Goal: Information Seeking & Learning: Check status

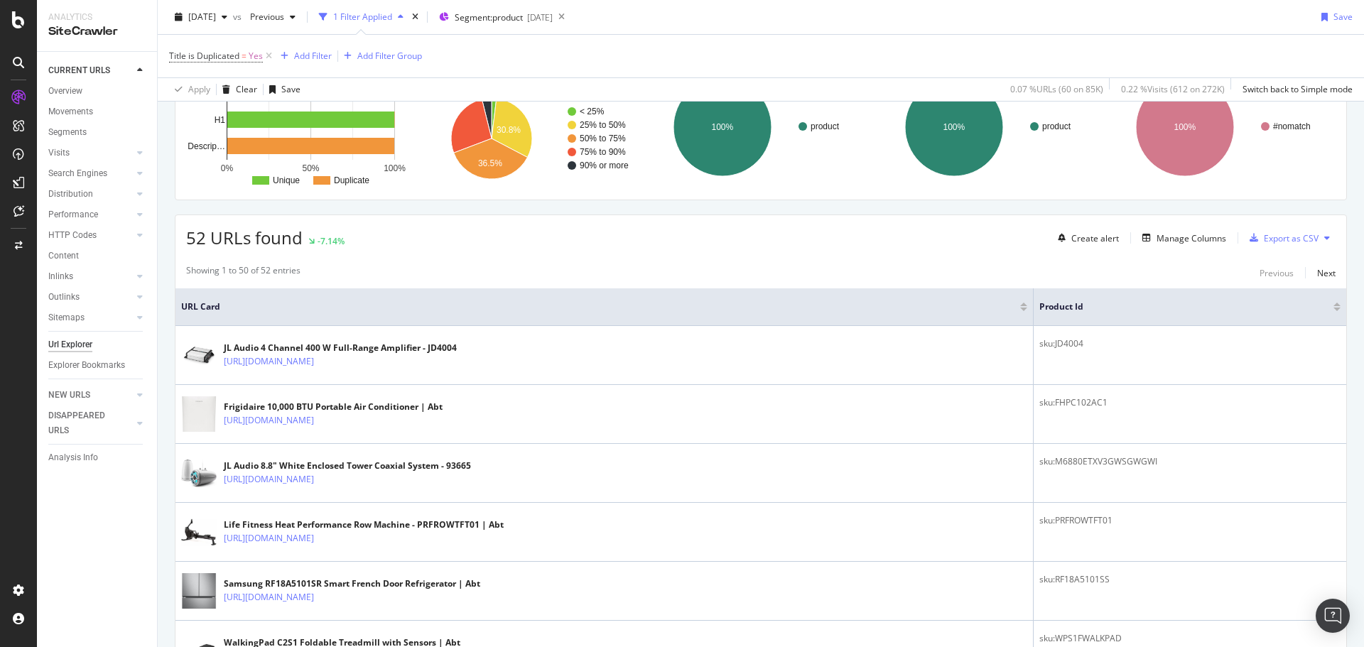
scroll to position [142, 0]
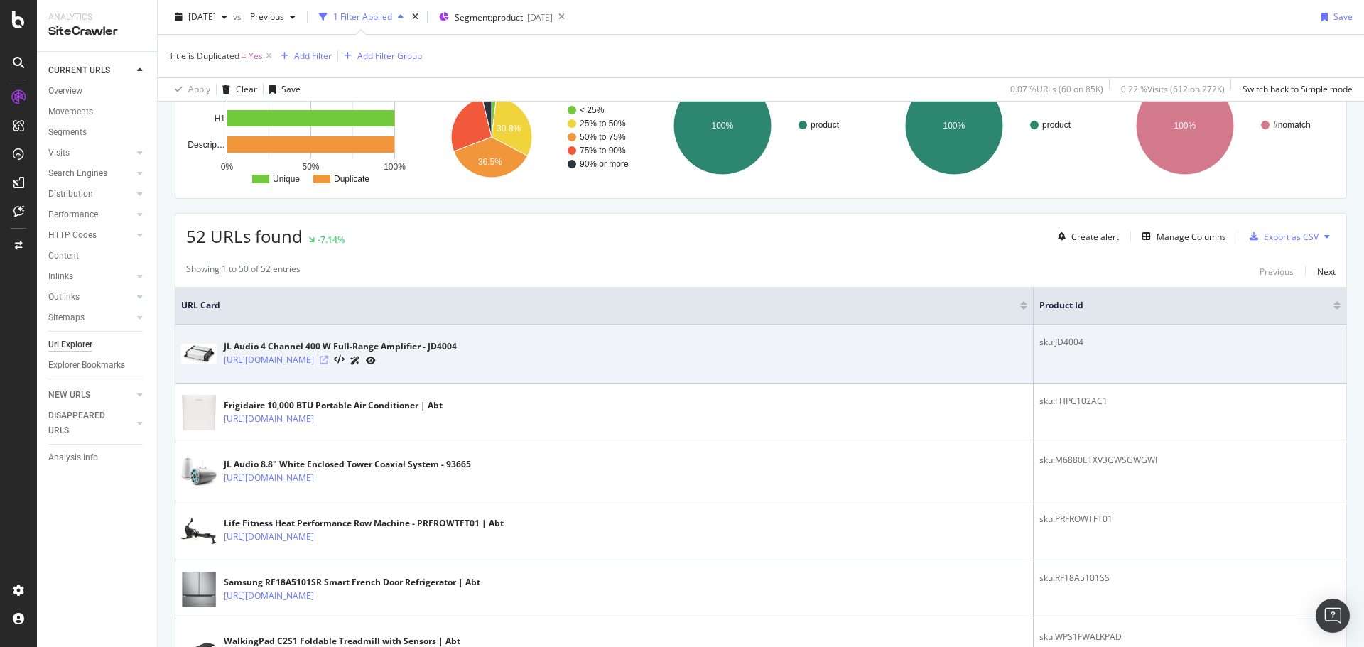
click at [328, 356] on icon at bounding box center [324, 360] width 9 height 9
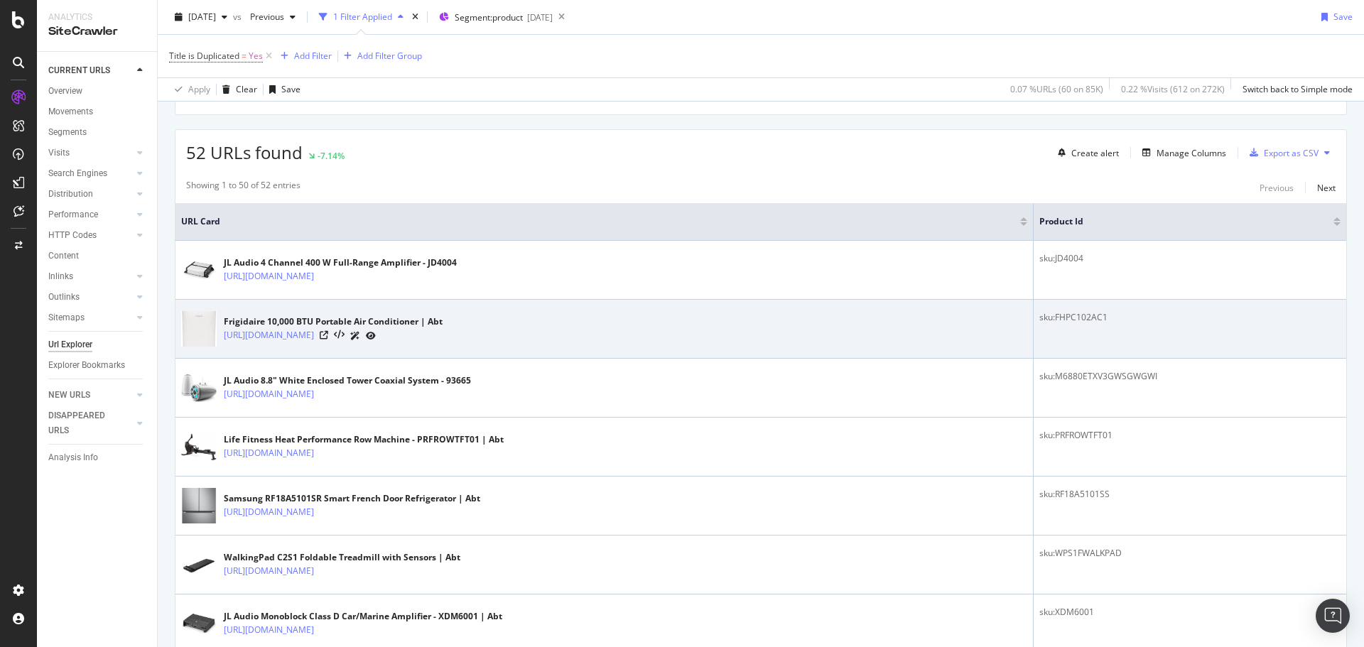
scroll to position [150, 0]
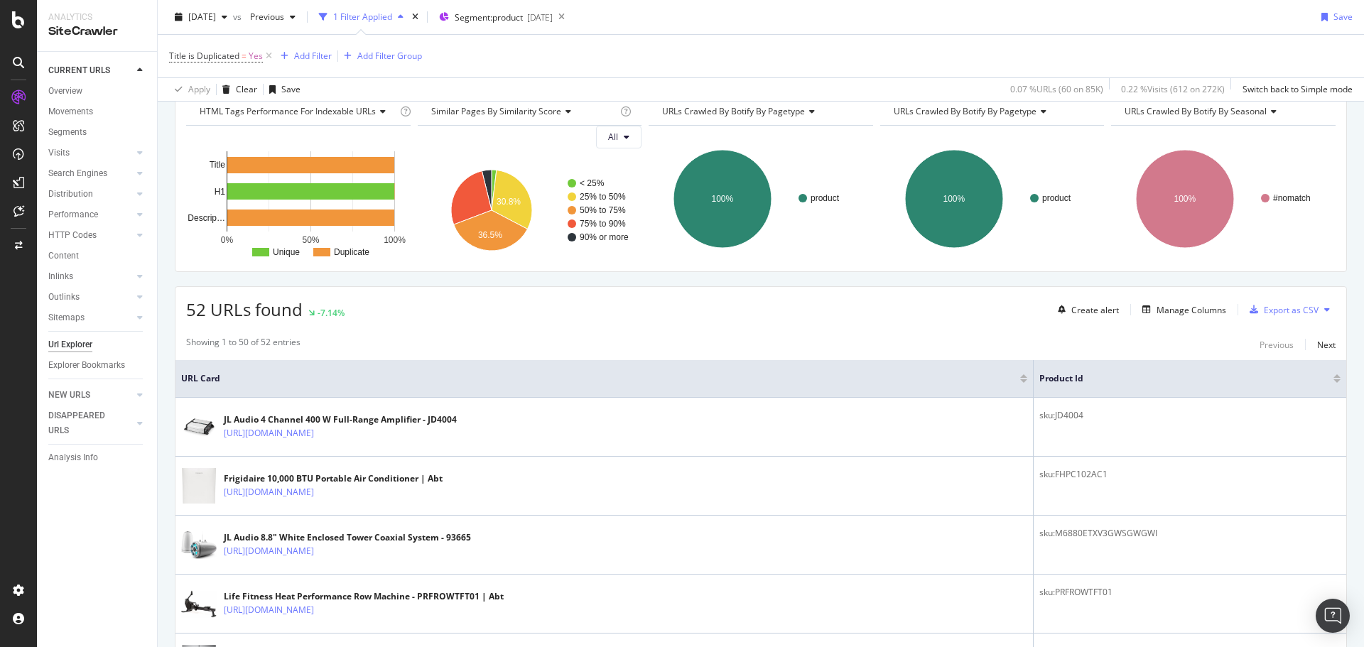
scroll to position [0, 0]
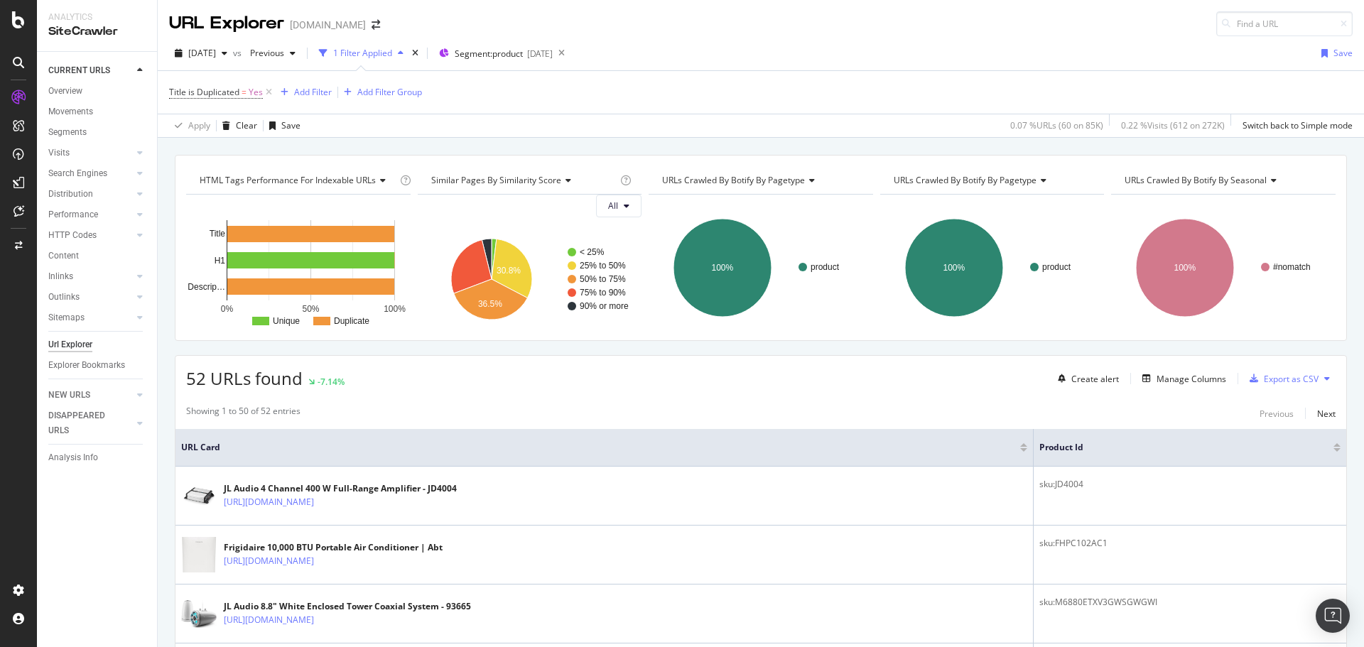
click at [1178, 381] on div "Manage Columns" at bounding box center [1192, 379] width 70 height 12
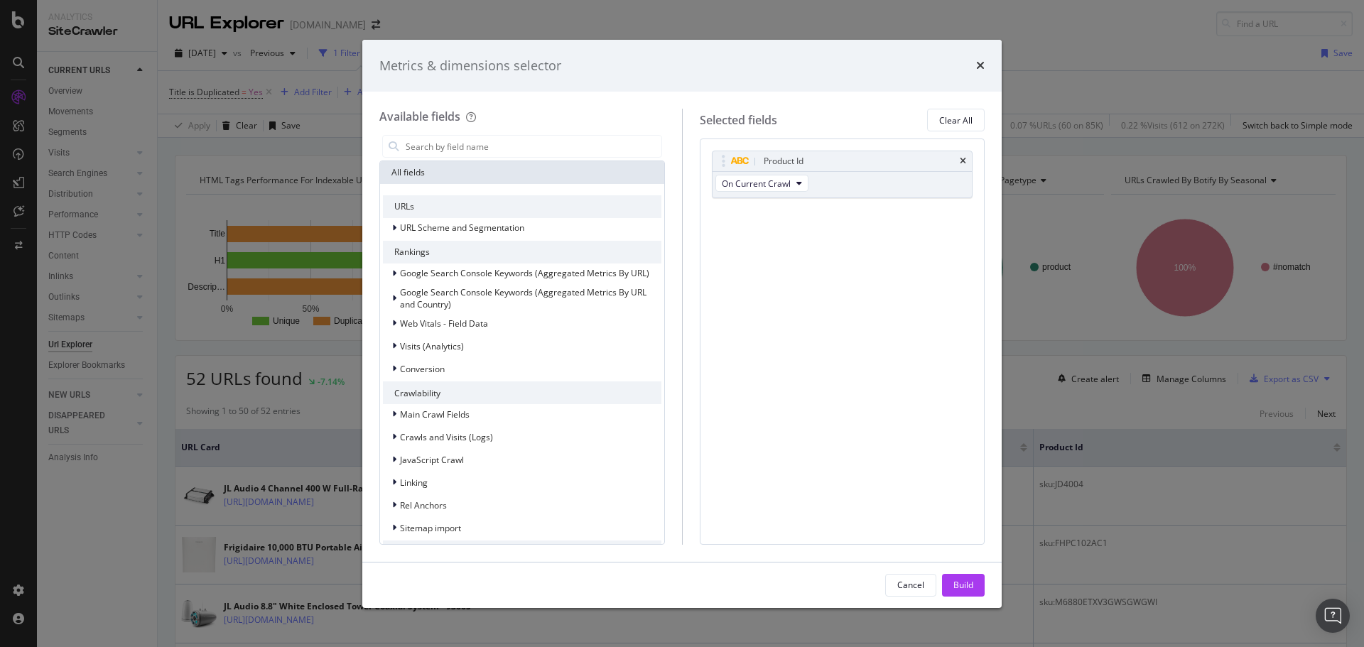
click at [985, 66] on div "Metrics & dimensions selector" at bounding box center [681, 66] width 639 height 53
click at [977, 61] on icon "times" at bounding box center [980, 65] width 9 height 11
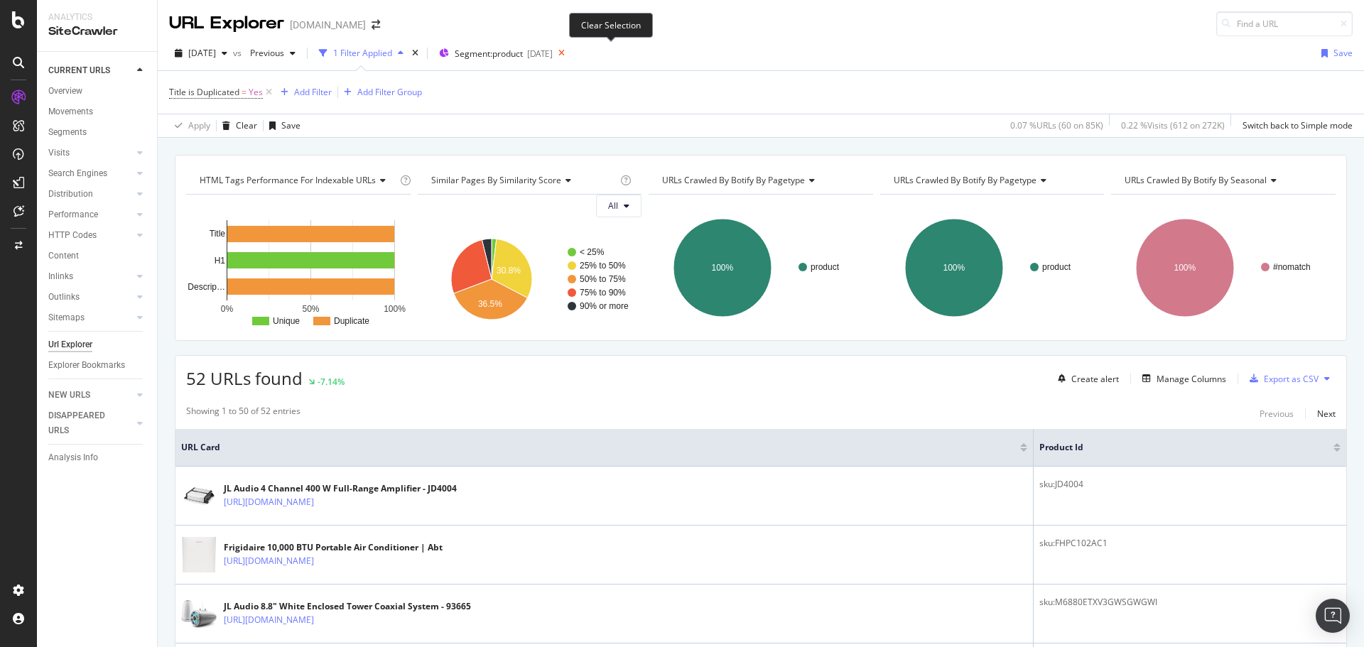
click at [571, 46] on icon at bounding box center [562, 53] width 18 height 20
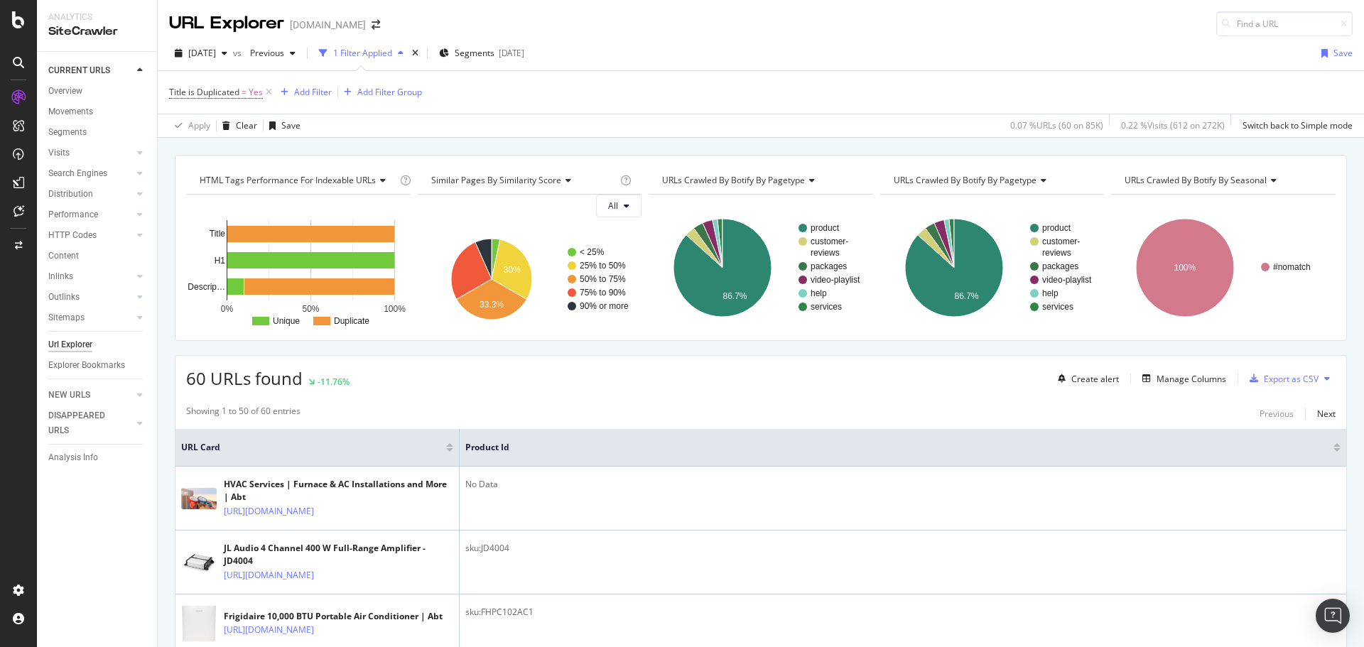
click at [737, 374] on div "60 URLs found -11.76% Create alert Manage Columns Export as CSV" at bounding box center [761, 373] width 1171 height 35
click at [1333, 121] on div "Switch back to Simple mode" at bounding box center [1298, 125] width 110 height 12
click at [733, 104] on div "Title is Duplicated = Yes Add Filter" at bounding box center [761, 92] width 1184 height 43
click at [1264, 120] on div "Switch to Advanced Mode" at bounding box center [1302, 125] width 102 height 12
click at [751, 129] on div "Apply Clear Save 0.07 % URLs ( 60 on 85K ) 0.22 % Visits ( 612 on 272K ) Switch…" at bounding box center [761, 125] width 1207 height 23
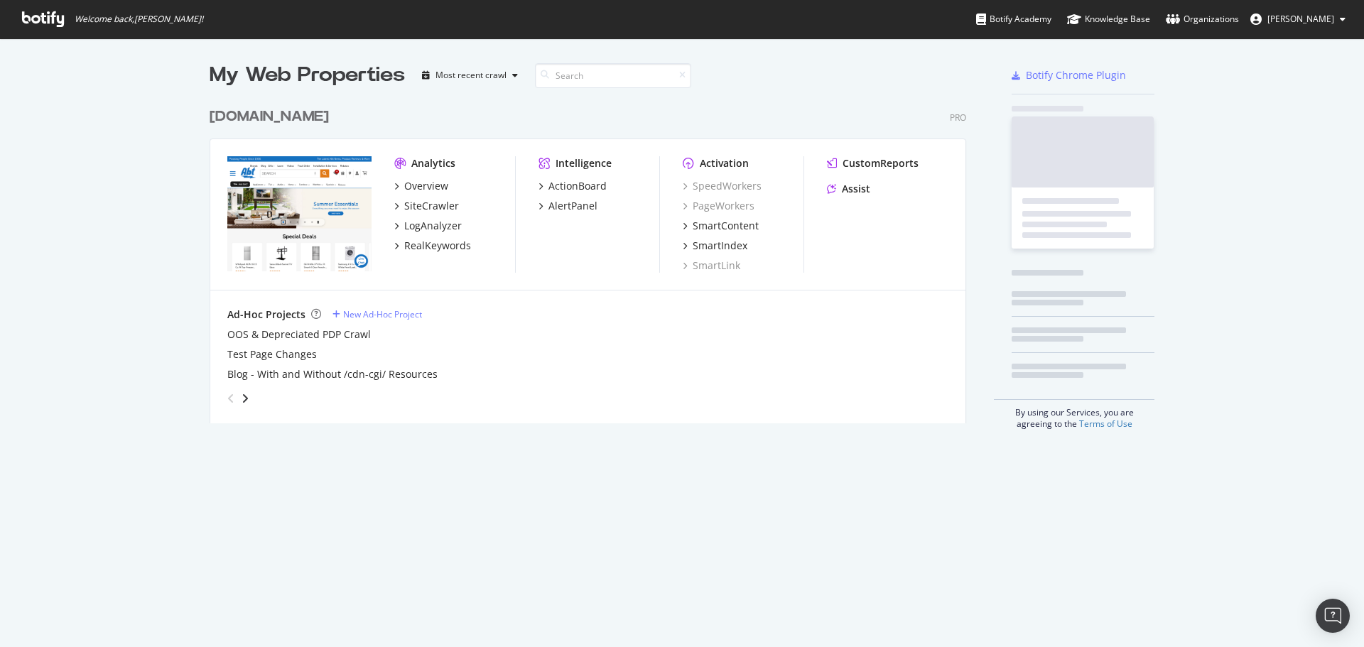
scroll to position [323, 757]
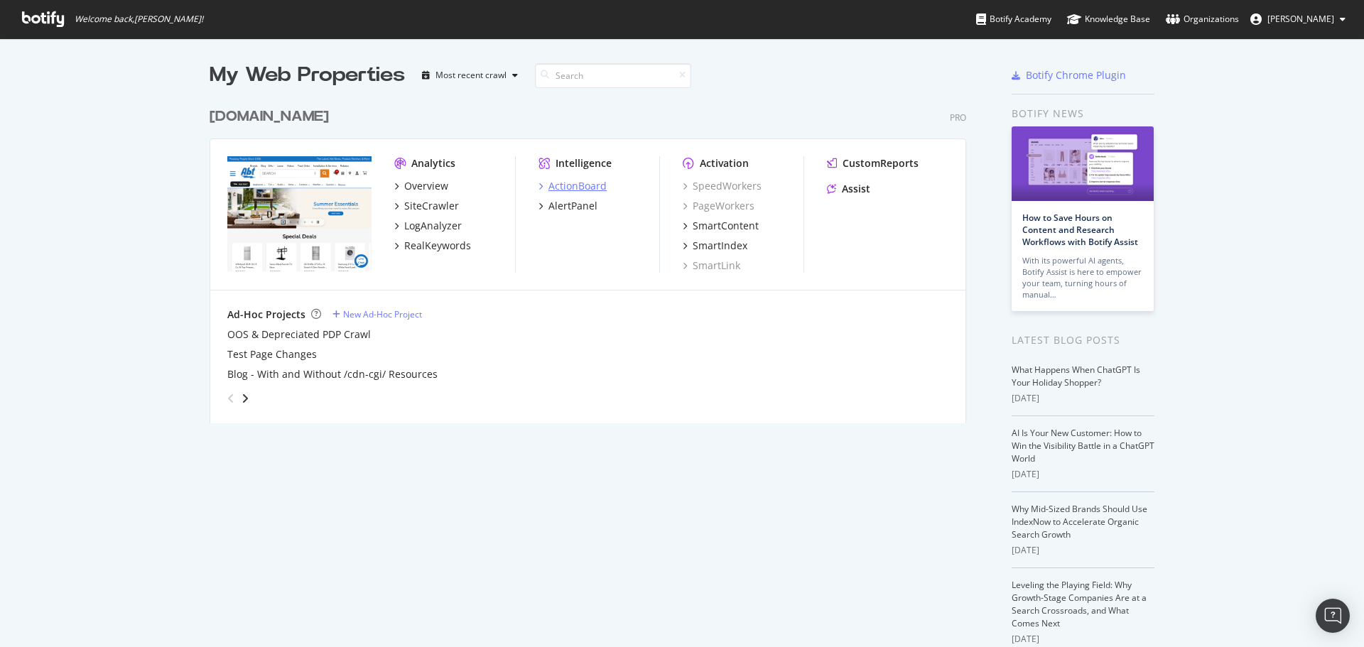
click at [570, 188] on div "ActionBoard" at bounding box center [578, 186] width 58 height 14
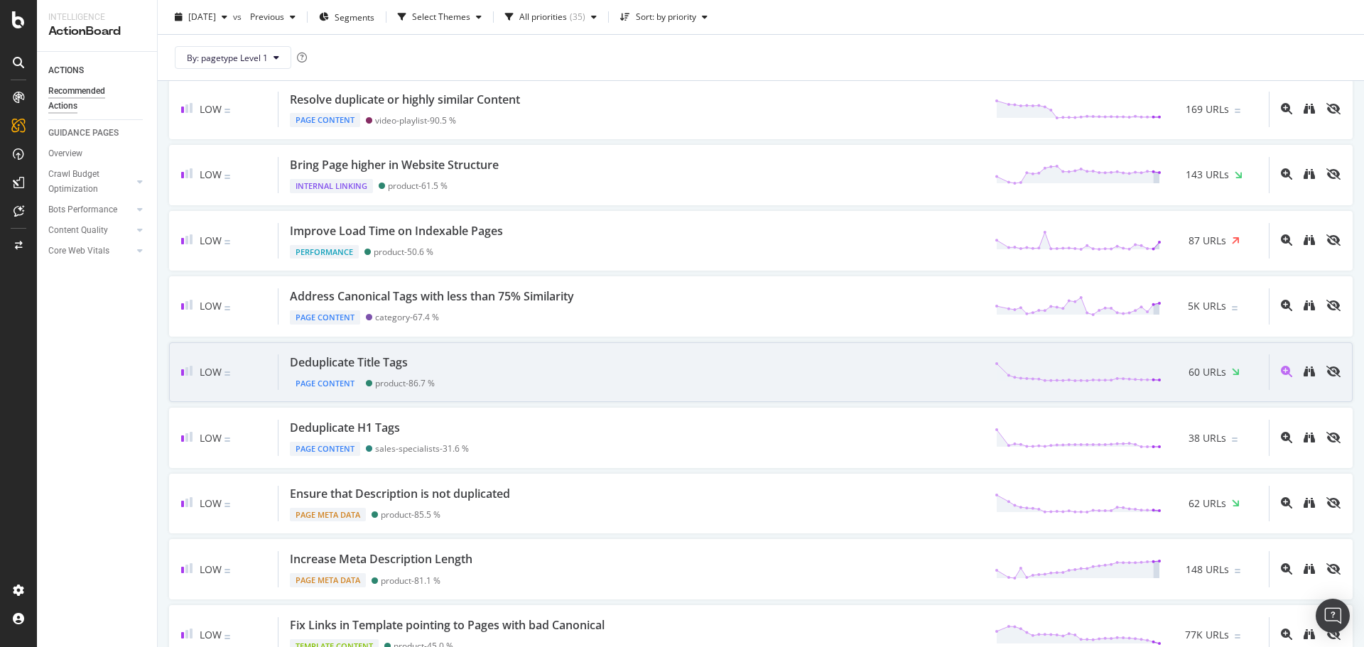
scroll to position [568, 0]
click at [958, 368] on div "Deduplicate Title Tags Page Content product - 86.7 % 60 URLs" at bounding box center [774, 372] width 991 height 36
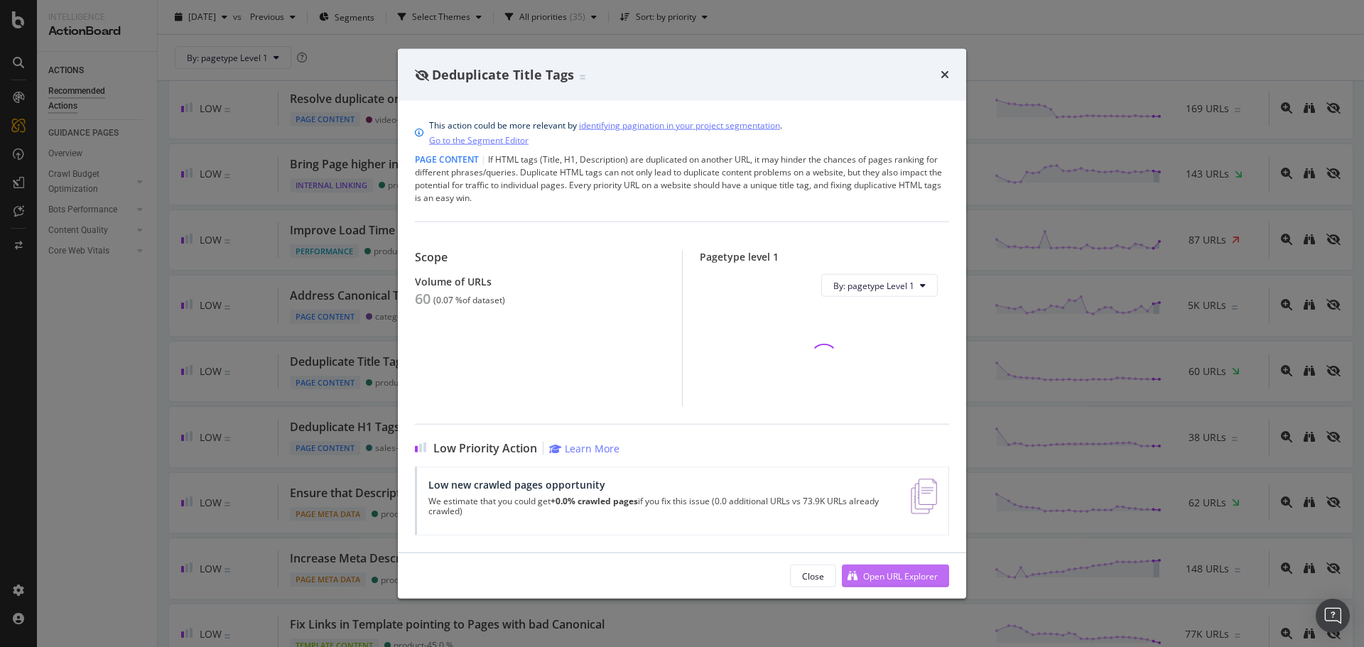
click at [897, 575] on div "Open URL Explorer" at bounding box center [900, 576] width 75 height 12
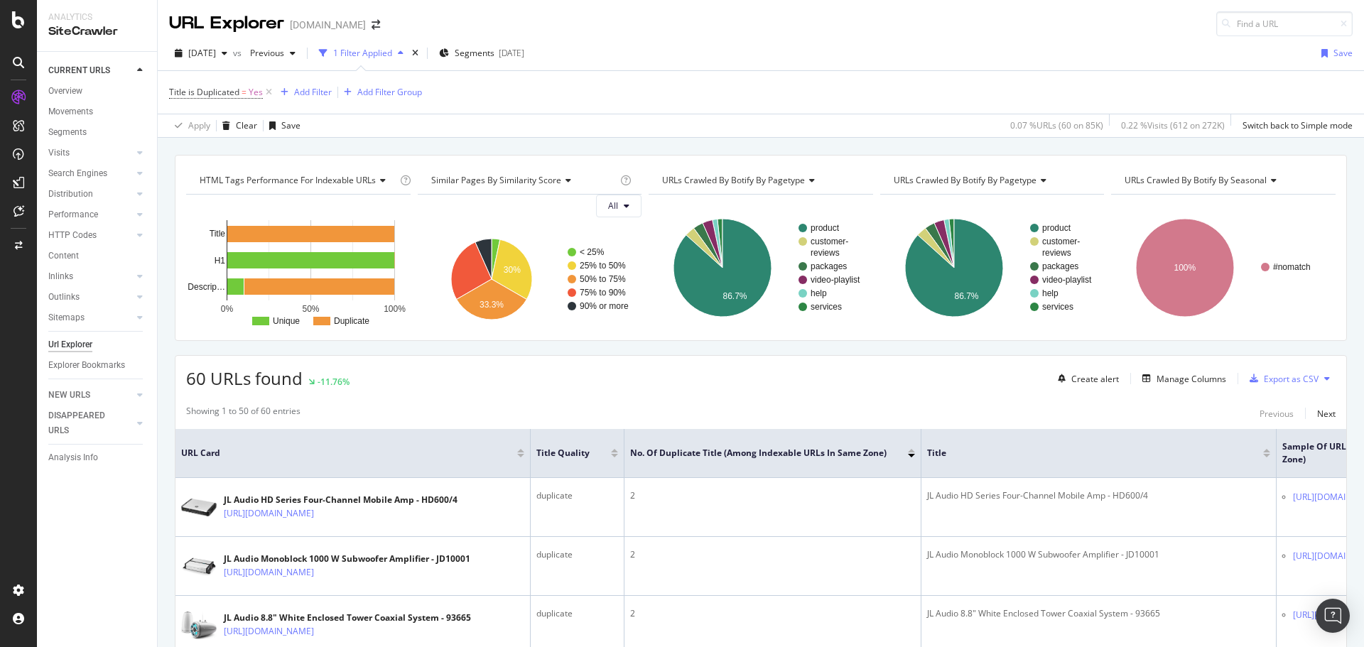
click at [704, 107] on div "Title is Duplicated = Yes Add Filter Add Filter Group" at bounding box center [761, 92] width 1184 height 43
click at [449, 58] on div "button" at bounding box center [444, 53] width 10 height 12
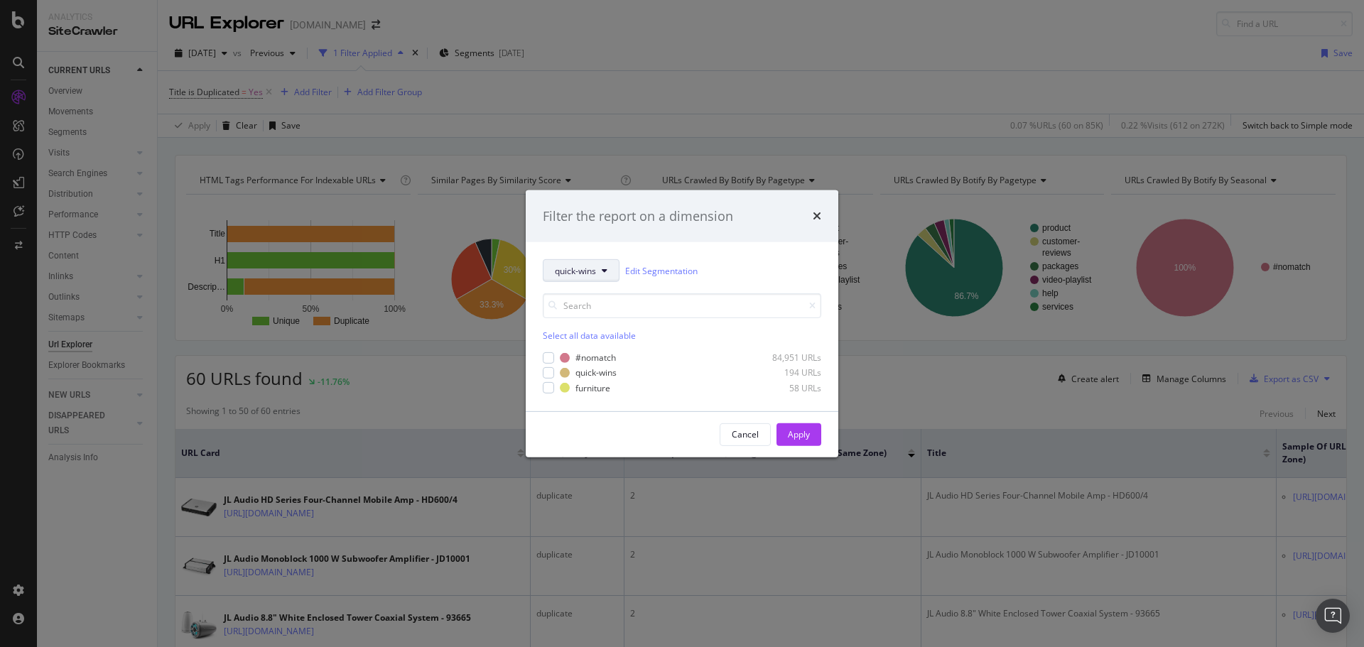
click at [581, 271] on span "quick-wins" at bounding box center [575, 270] width 41 height 12
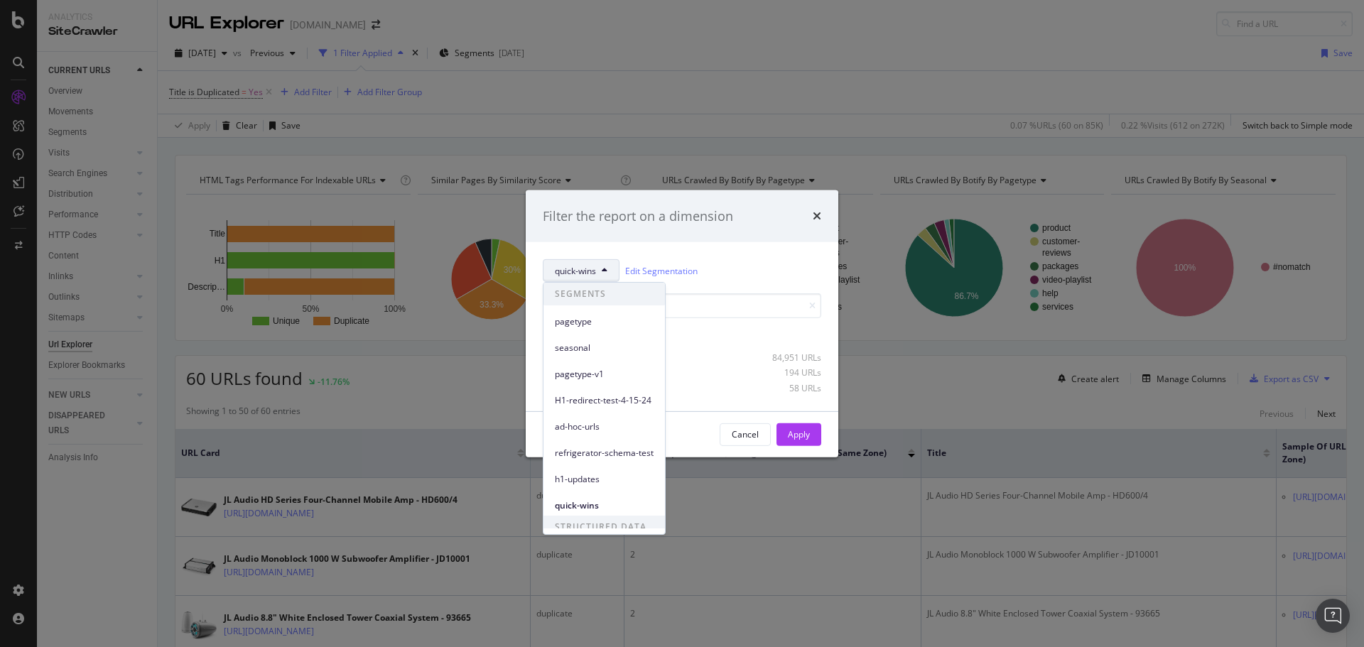
click at [733, 109] on div "Filter the report on a dimension quick-wins Edit Segmentation Select all data a…" at bounding box center [682, 323] width 1364 height 647
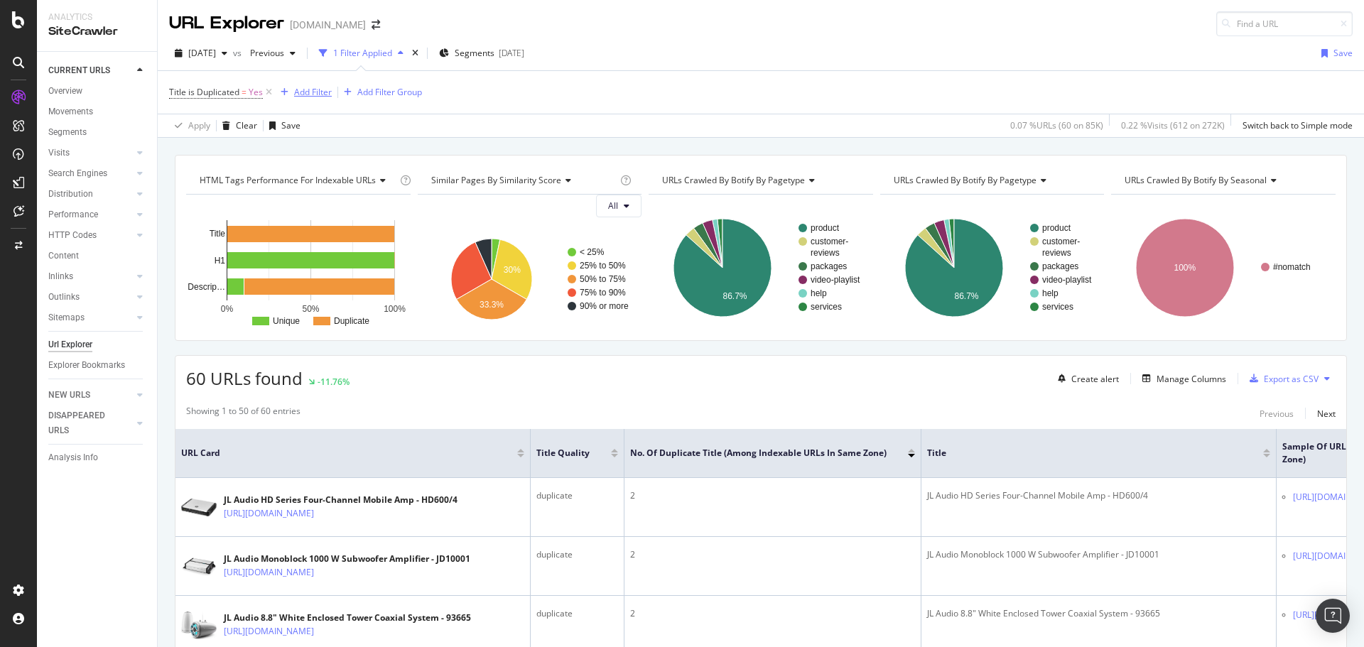
click at [308, 91] on div "Add Filter" at bounding box center [313, 92] width 38 height 12
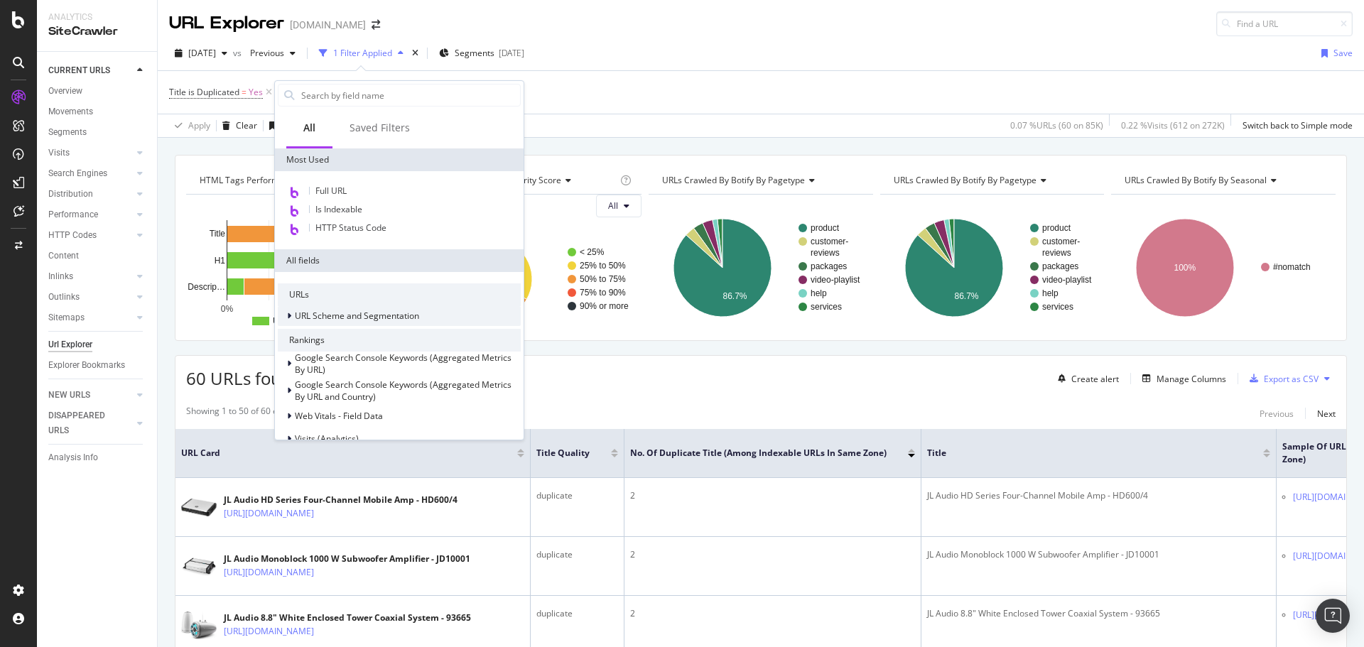
click at [287, 317] on icon at bounding box center [289, 316] width 4 height 9
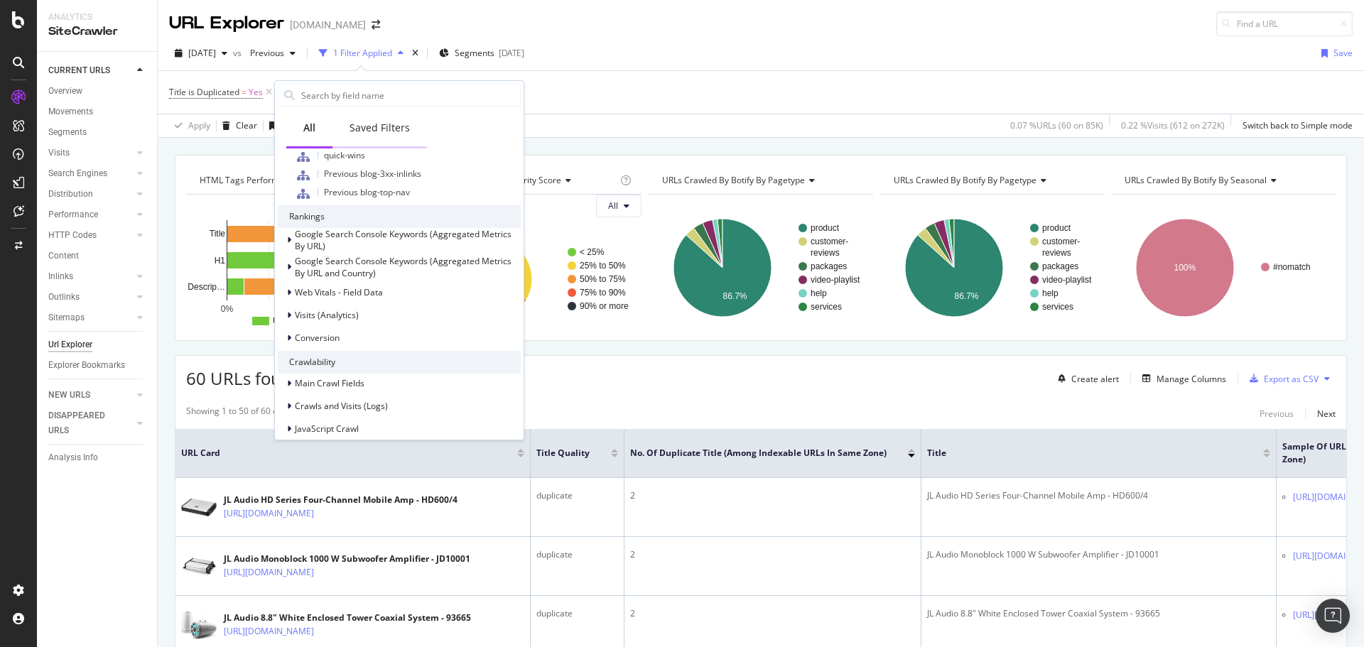
scroll to position [639, 0]
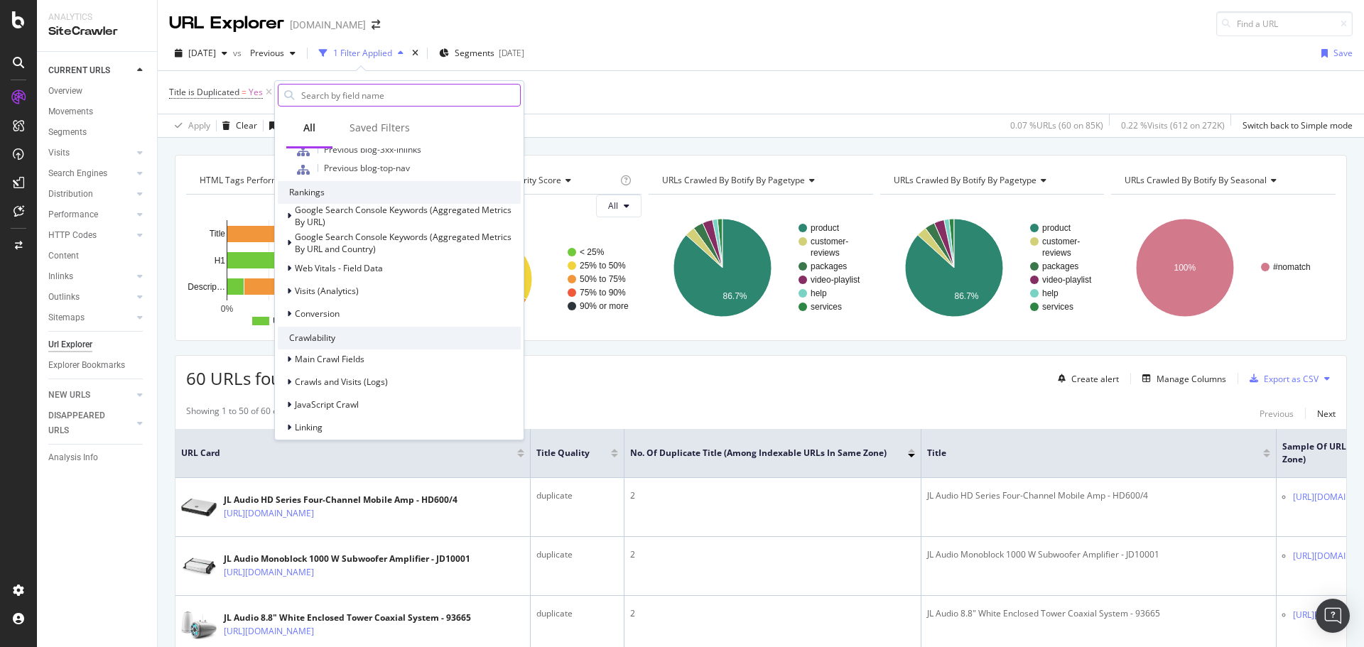
click at [368, 88] on input "text" at bounding box center [410, 95] width 220 height 21
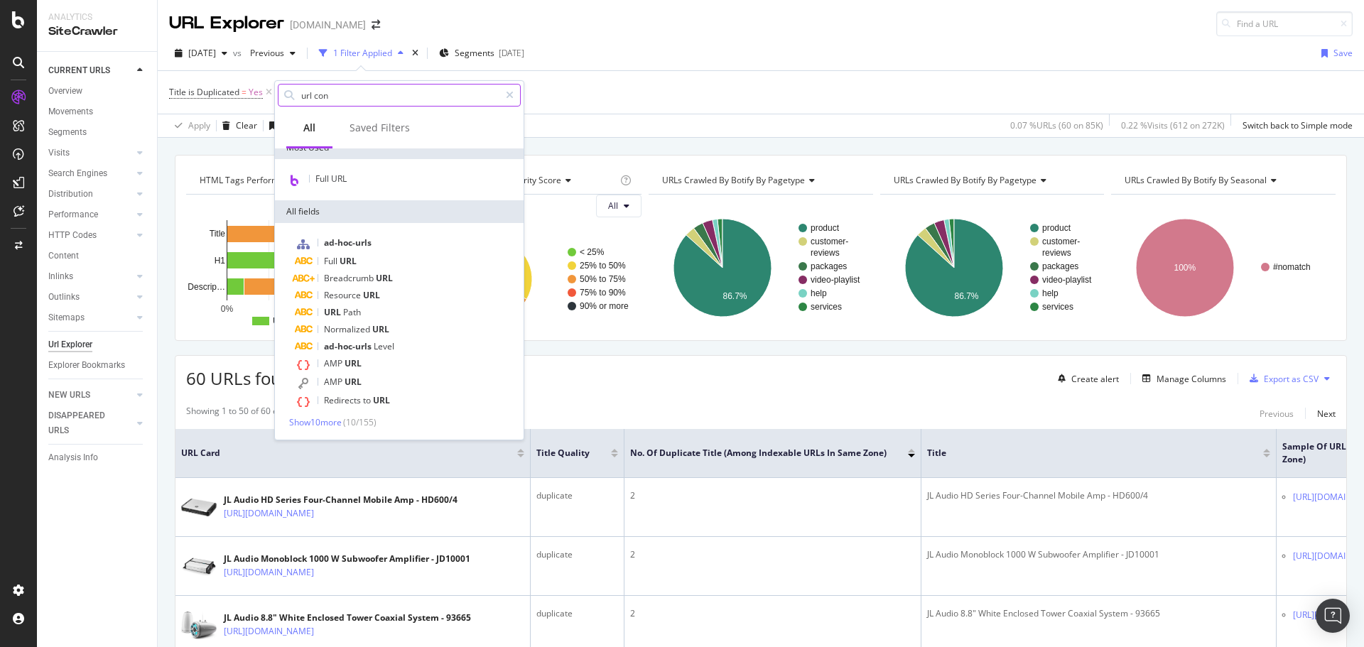
scroll to position [0, 0]
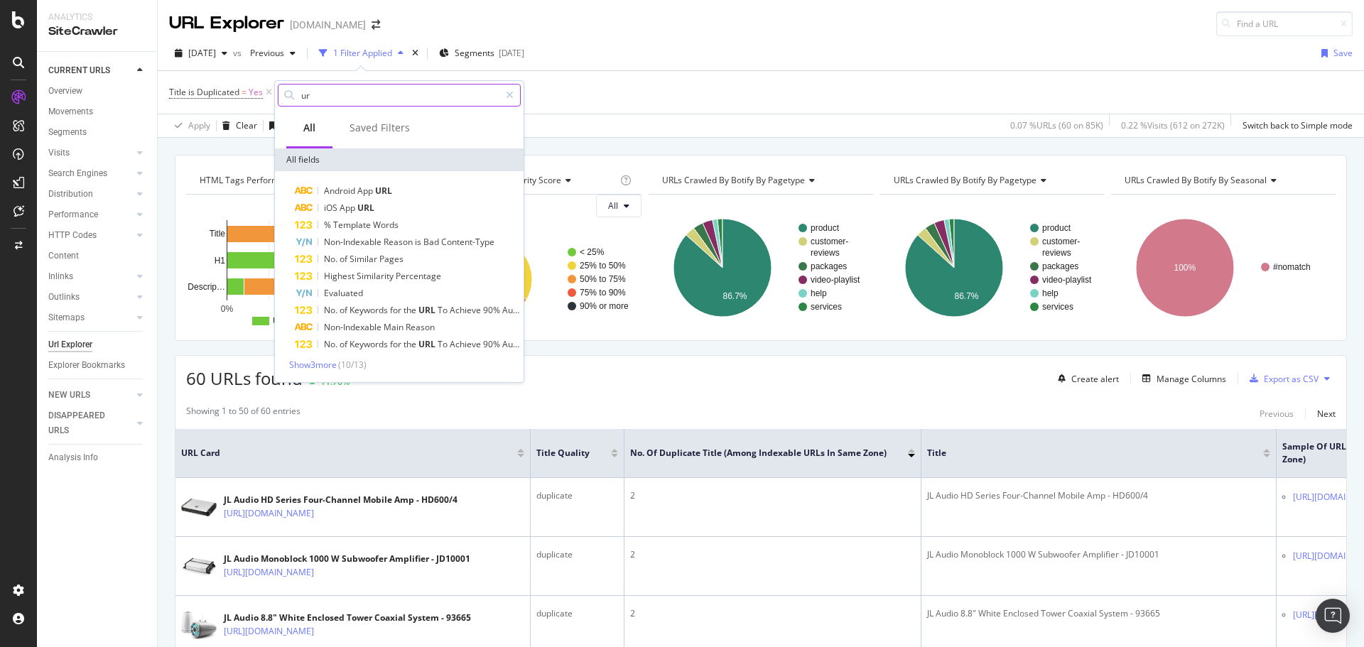
type input "u"
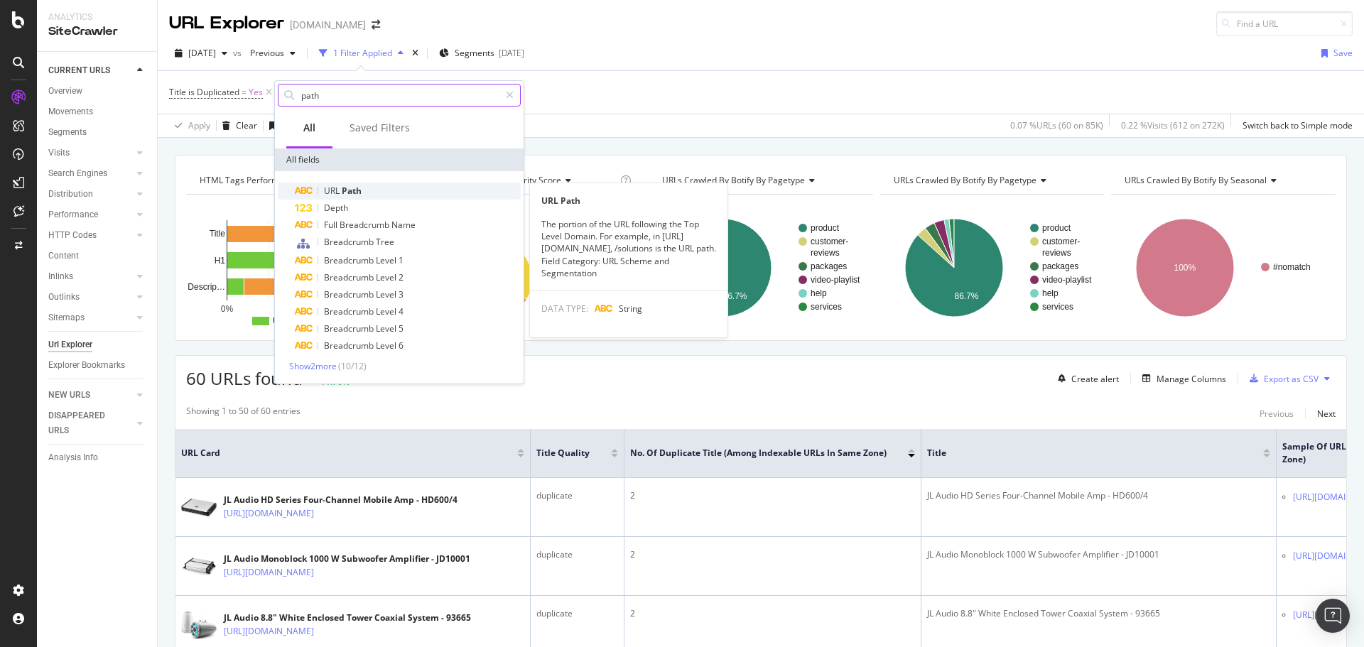
type input "path"
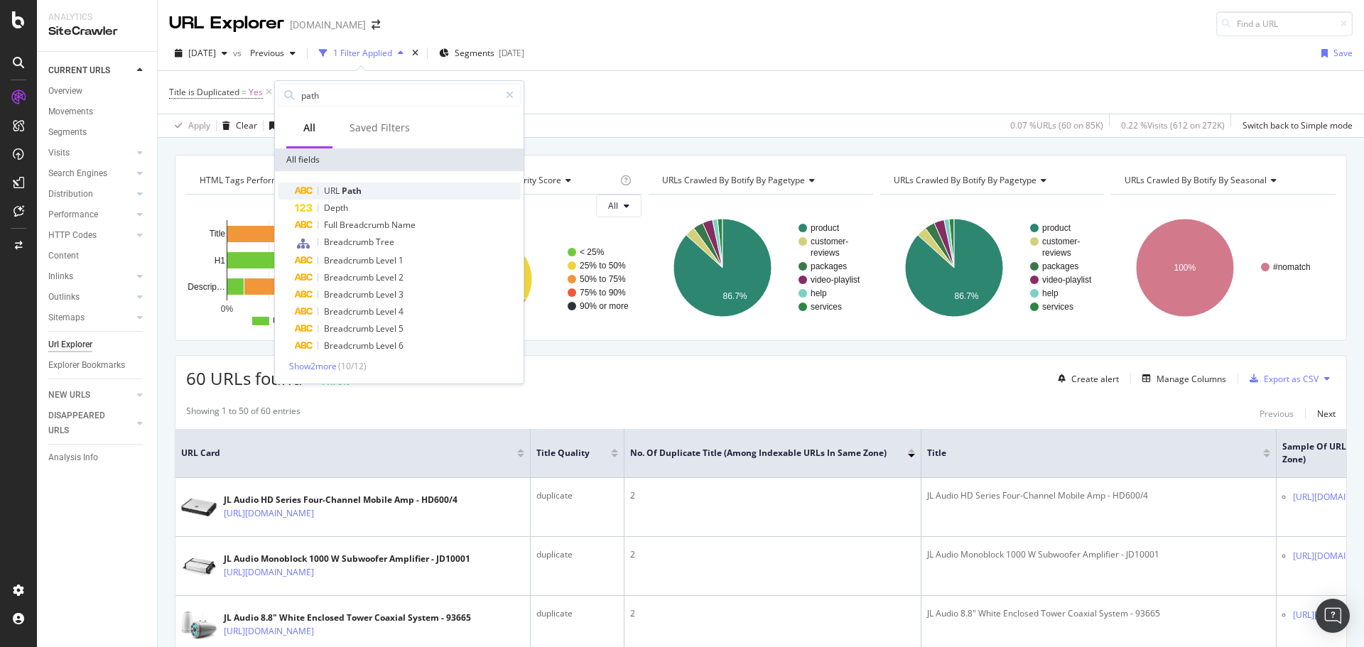
click at [352, 191] on span "Path" at bounding box center [352, 191] width 20 height 12
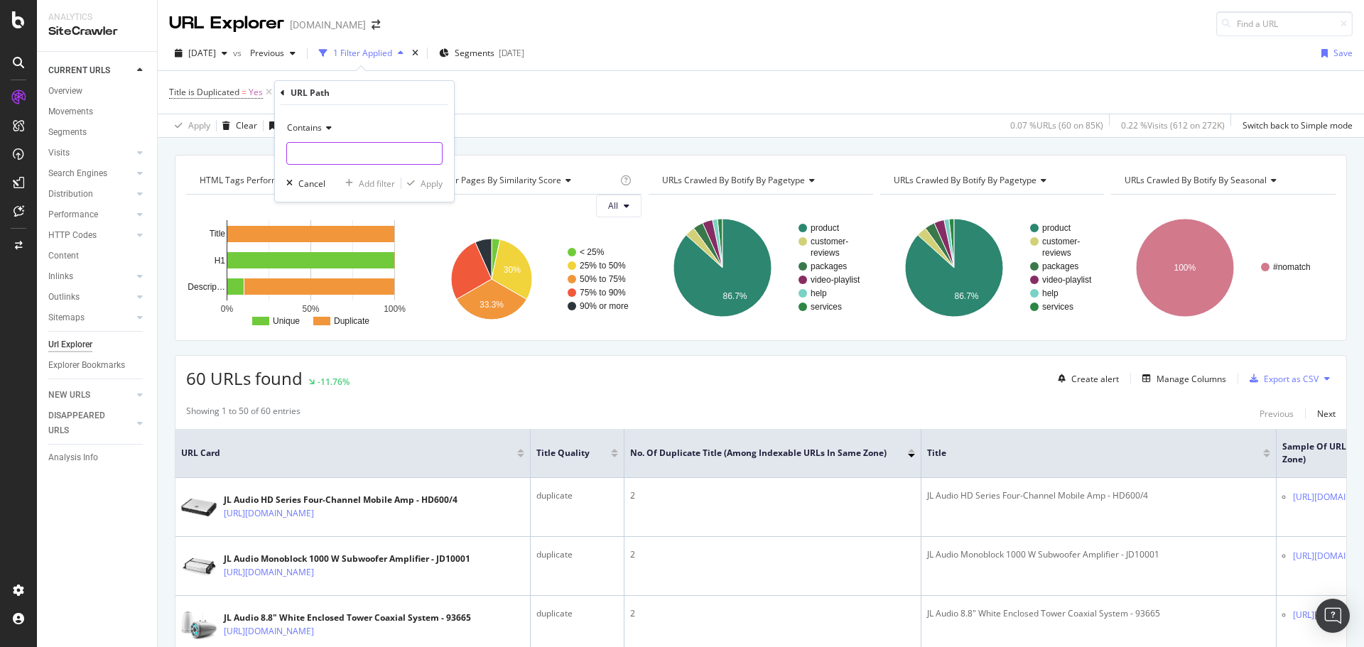
click at [369, 152] on input "text" at bounding box center [364, 153] width 155 height 23
type input "/p/"
click at [431, 185] on div "Apply" at bounding box center [432, 184] width 22 height 12
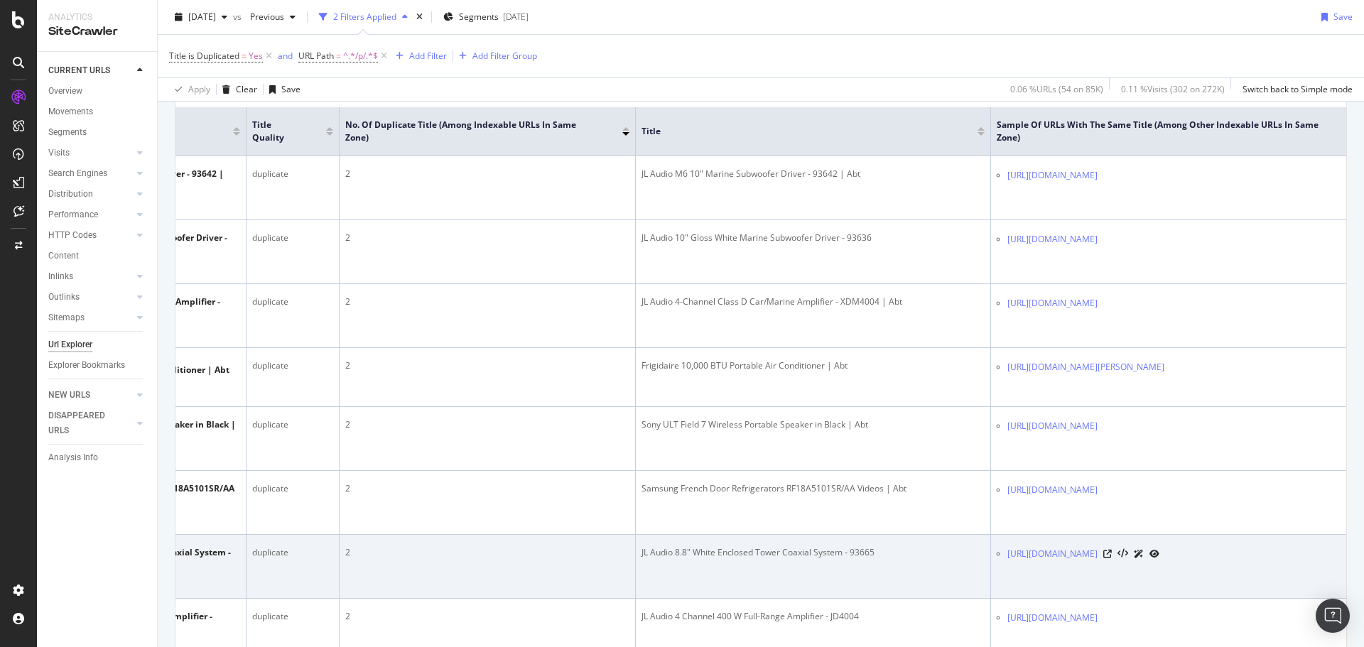
scroll to position [205, 0]
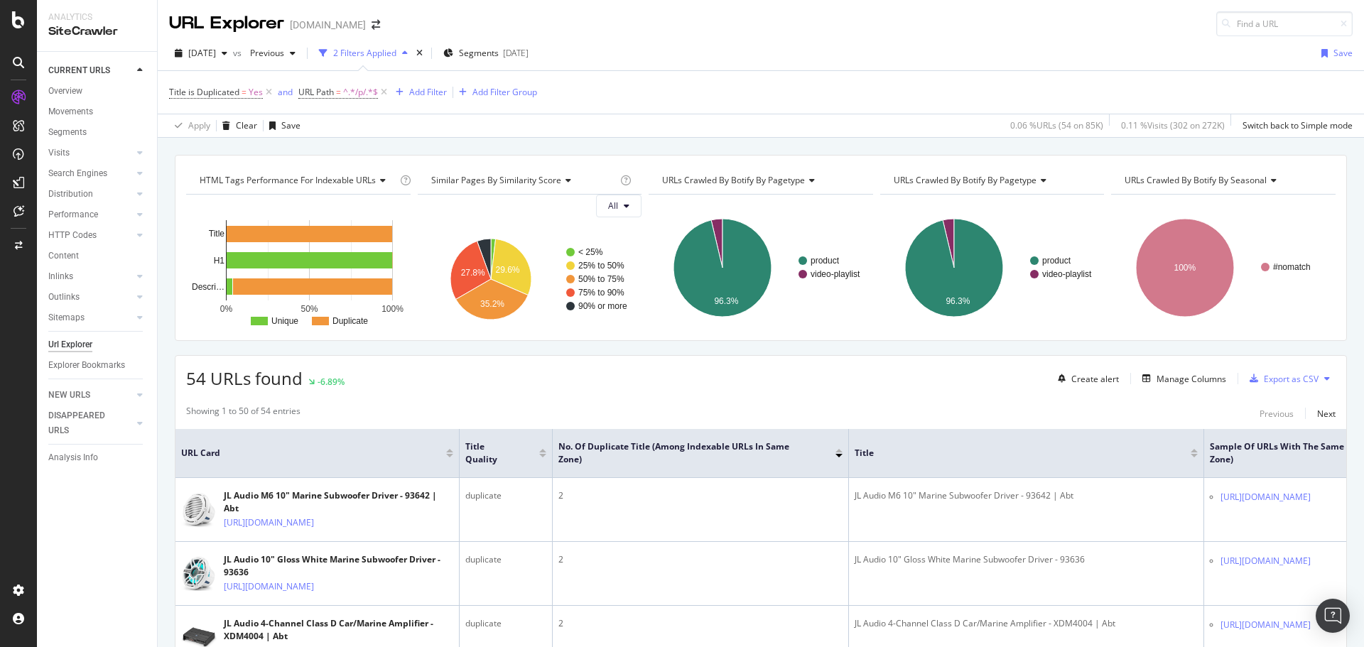
scroll to position [0, 224]
